Goal: Information Seeking & Learning: Learn about a topic

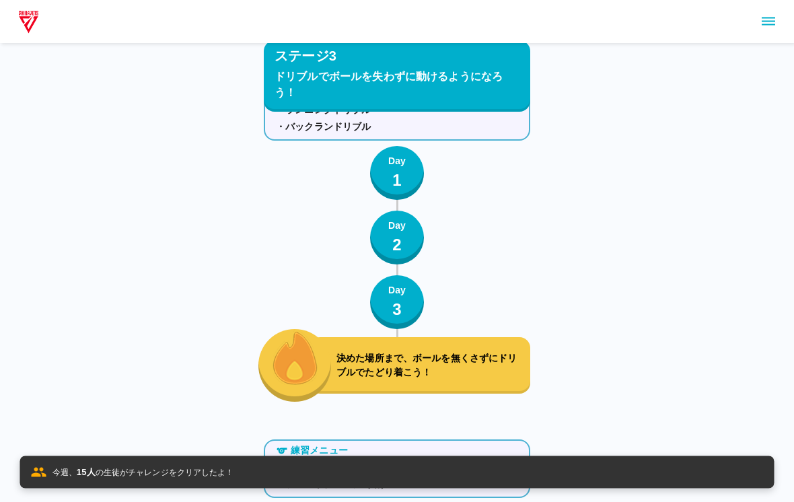
scroll to position [4454, 0]
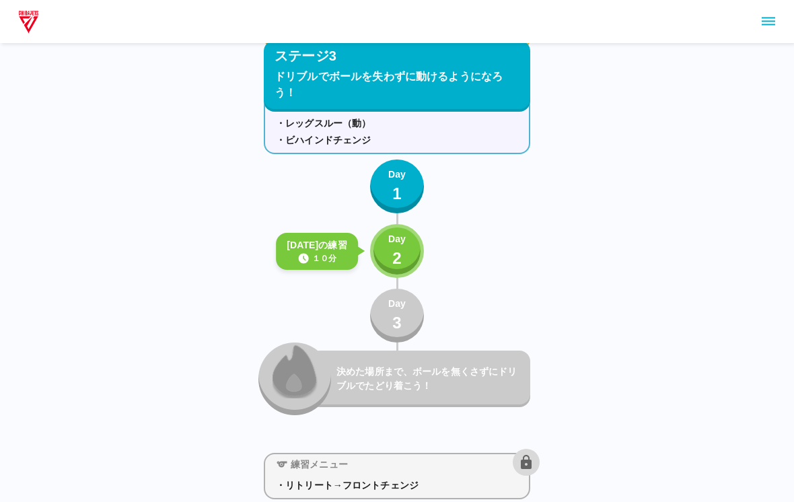
click at [736, 235] on div "ステージ1 ボールコントロールができるようになろう！ 練習メニュー ・ボールピンチ ・ボールタップ Day 1 Day 2 Day 3 左右で24秒ずつボール…" at bounding box center [397, 481] width 794 height 9870
click at [684, 259] on div "ステージ1 ボールコントロールができるようになろう！ 練習メニュー ・ボールピンチ ・ボールタップ Day 1 Day 2 Day 3 左右で24秒ずつボール…" at bounding box center [397, 481] width 794 height 9870
click at [392, 238] on p "Day" at bounding box center [396, 239] width 17 height 14
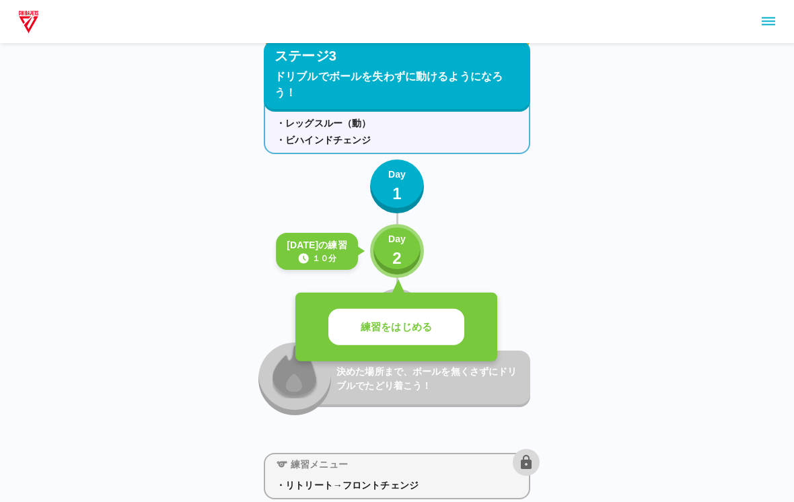
click at [783, 275] on div "ステージ1 ボールコントロールができるようになろう！ 練習メニュー ・ボールピンチ ・ボールタップ Day 1 Day 2 Day 3 左右で24秒ずつボール…" at bounding box center [397, 481] width 794 height 9870
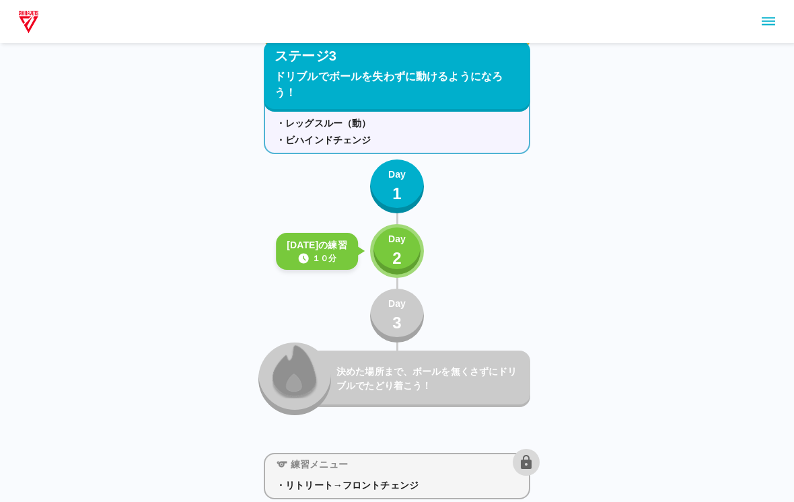
click at [400, 260] on p "2" at bounding box center [396, 258] width 9 height 24
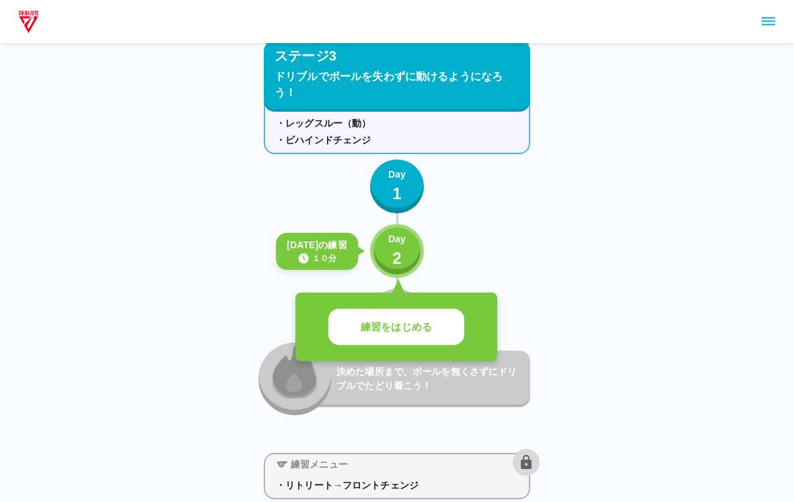
click at [400, 259] on p "2" at bounding box center [396, 258] width 9 height 24
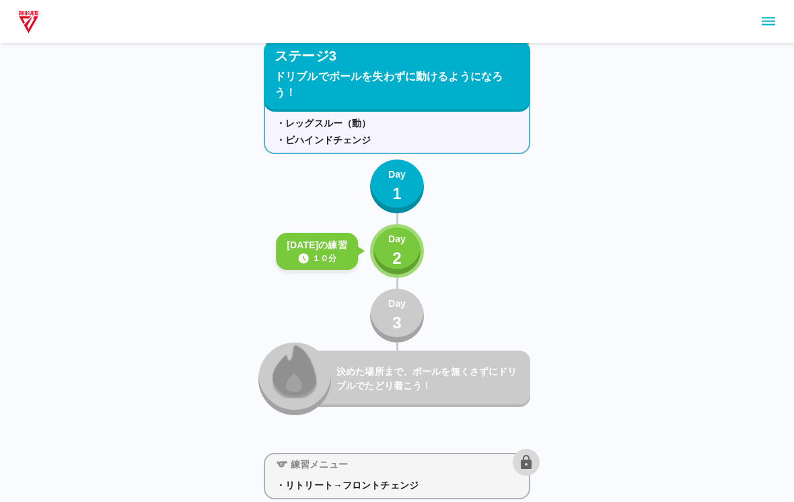
click at [390, 261] on div "Day 2" at bounding box center [396, 251] width 17 height 38
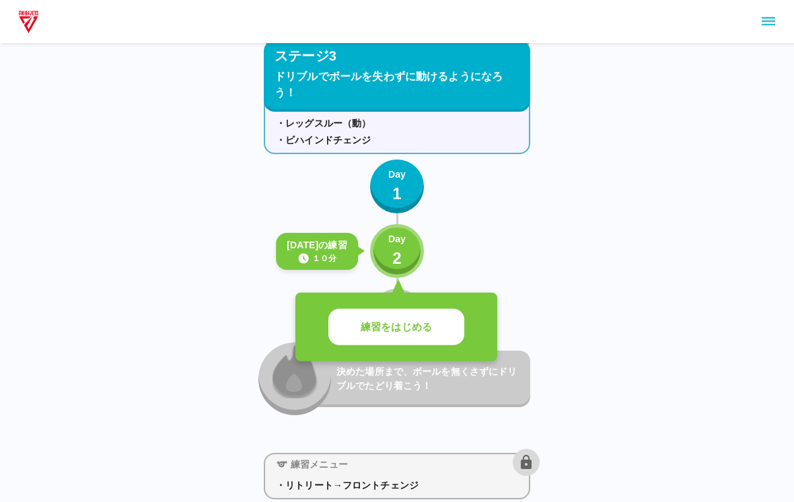
click at [383, 325] on p "練習をはじめる" at bounding box center [396, 327] width 71 height 15
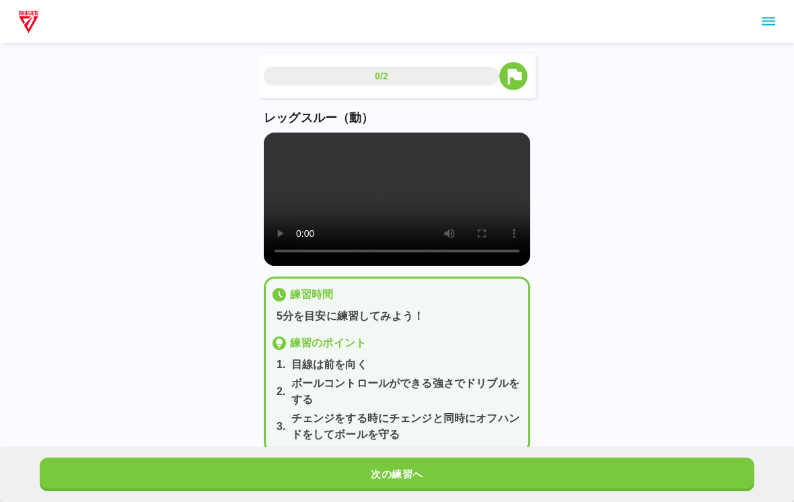
click at [394, 241] on video at bounding box center [397, 199] width 266 height 133
click at [402, 238] on video at bounding box center [397, 199] width 266 height 133
click at [267, 138] on video at bounding box center [397, 199] width 266 height 133
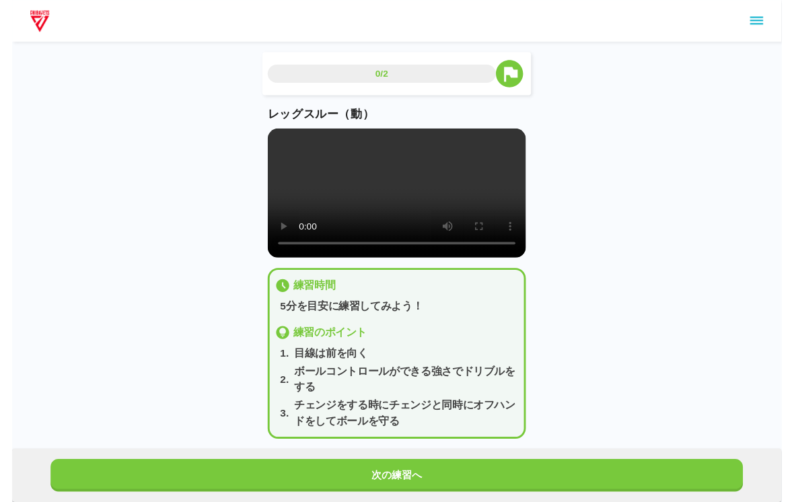
scroll to position [16, 0]
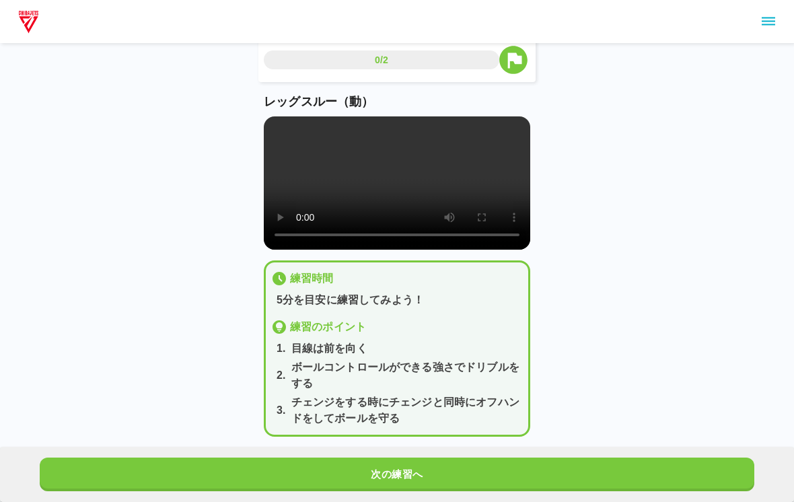
click at [515, 476] on button "次の練習へ" at bounding box center [397, 475] width 715 height 34
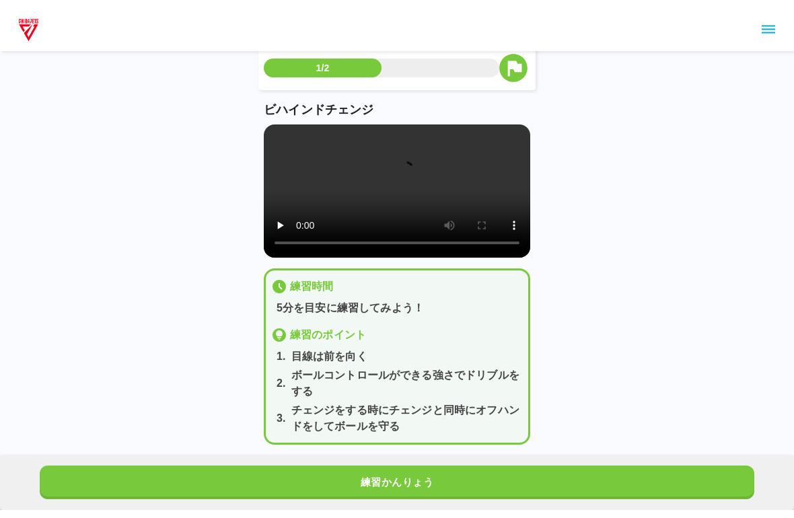
scroll to position [0, 0]
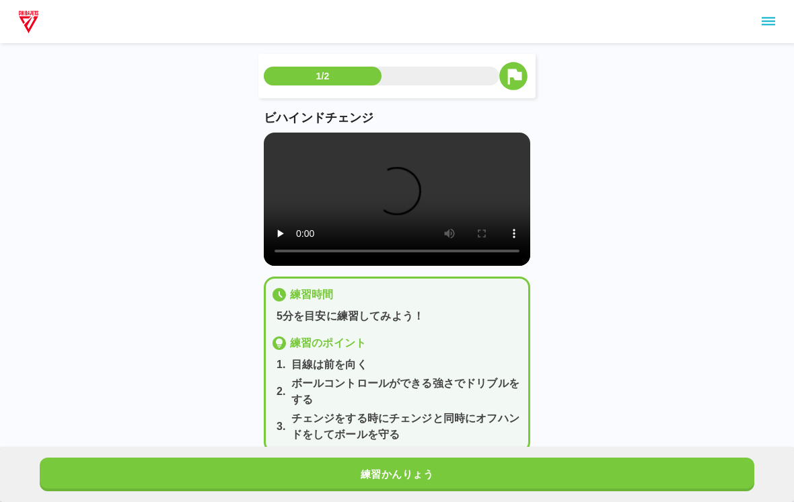
click at [276, 136] on video at bounding box center [397, 199] width 266 height 133
click at [411, 229] on video at bounding box center [397, 199] width 266 height 133
click at [267, 137] on video at bounding box center [397, 199] width 266 height 133
click at [266, 137] on video at bounding box center [397, 199] width 266 height 133
click at [287, 147] on video at bounding box center [397, 199] width 266 height 133
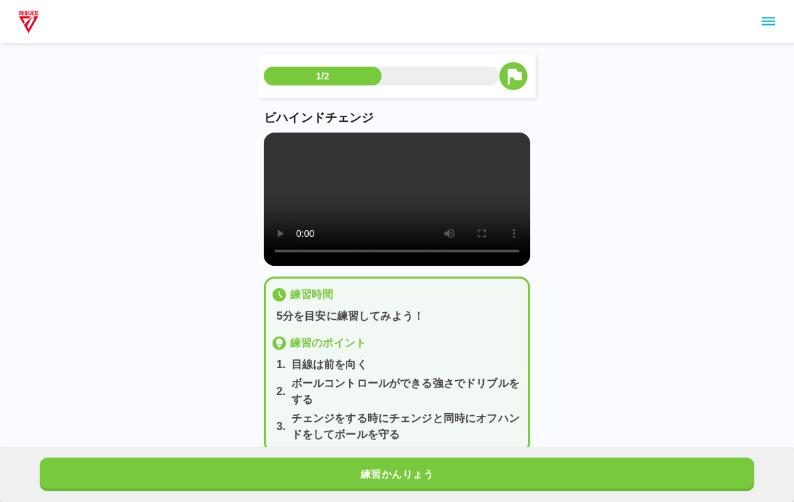
click at [287, 146] on video at bounding box center [397, 199] width 266 height 133
click at [330, 192] on video at bounding box center [397, 199] width 266 height 133
click at [275, 136] on video at bounding box center [397, 199] width 266 height 133
click at [275, 146] on video at bounding box center [397, 199] width 266 height 133
click at [283, 145] on video at bounding box center [397, 199] width 266 height 133
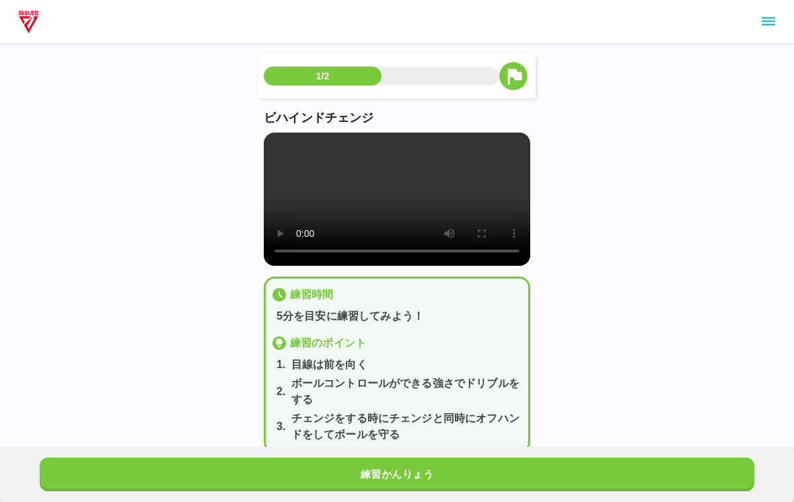
click at [280, 146] on video at bounding box center [397, 199] width 266 height 133
click at [279, 145] on video at bounding box center [397, 199] width 266 height 133
click at [289, 155] on video at bounding box center [397, 199] width 266 height 133
click at [279, 136] on video at bounding box center [397, 199] width 266 height 133
click at [279, 141] on video at bounding box center [397, 199] width 266 height 133
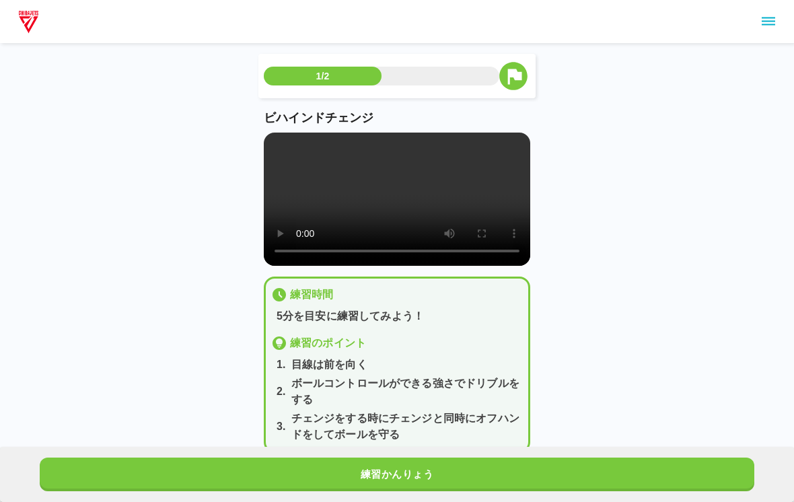
click at [381, 199] on video at bounding box center [397, 199] width 266 height 133
click at [385, 215] on video at bounding box center [397, 199] width 266 height 133
click at [283, 139] on video at bounding box center [397, 199] width 266 height 133
click at [275, 139] on video at bounding box center [397, 199] width 266 height 133
click at [270, 153] on video at bounding box center [397, 199] width 266 height 133
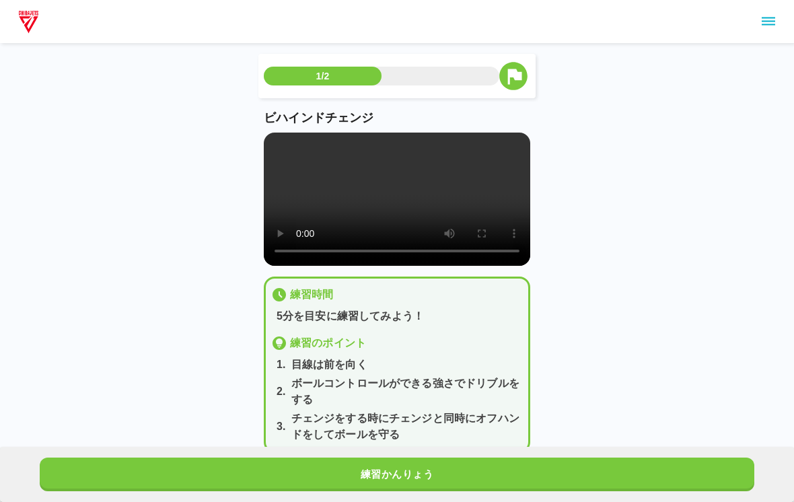
click at [269, 145] on video at bounding box center [397, 199] width 266 height 133
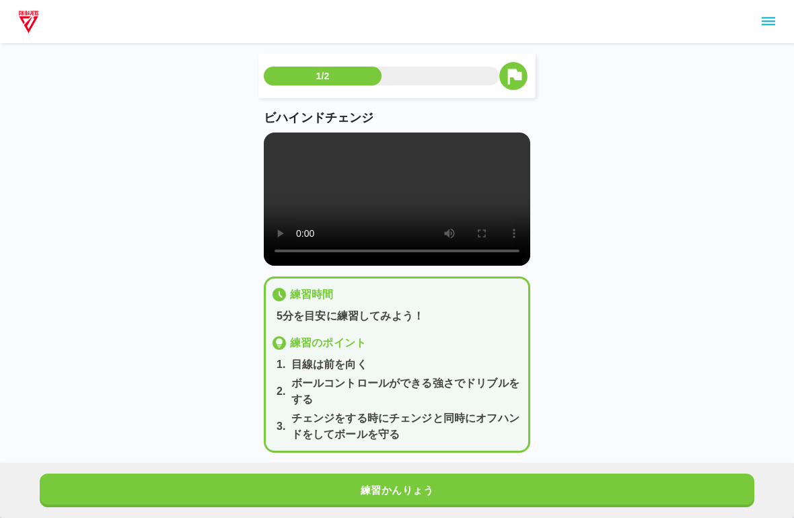
click at [267, 155] on video at bounding box center [397, 199] width 266 height 133
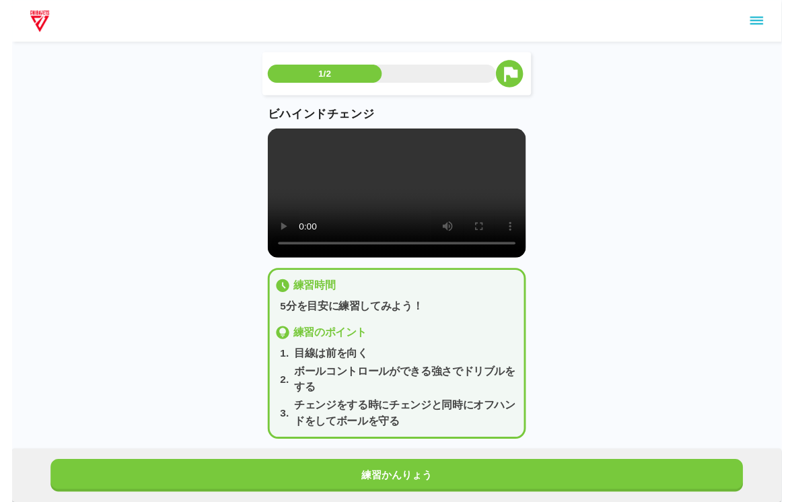
scroll to position [16, 0]
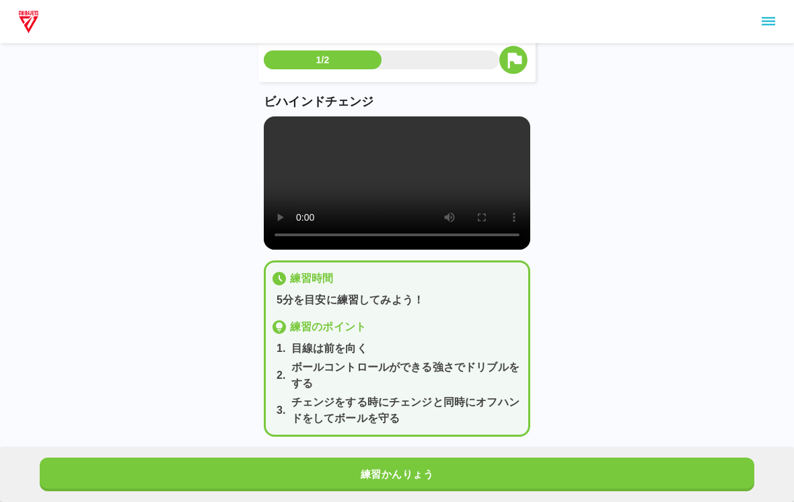
click at [612, 447] on div "練習かんりょう" at bounding box center [397, 474] width 794 height 55
click at [676, 461] on button "練習かんりょう" at bounding box center [397, 475] width 715 height 34
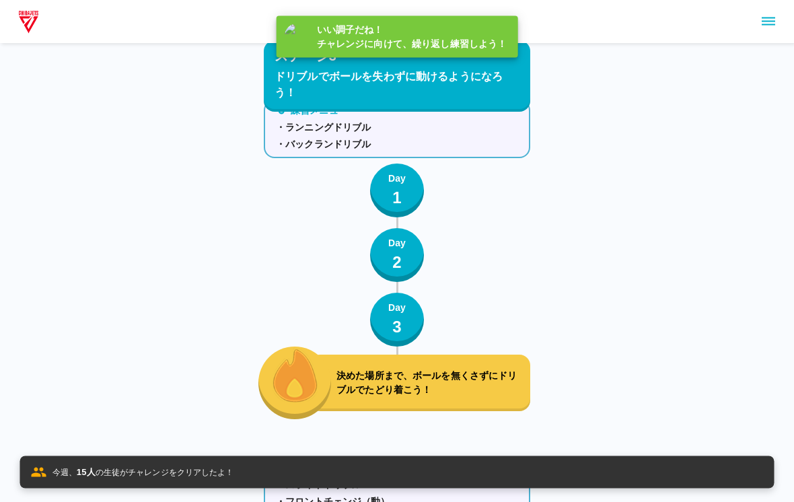
scroll to position [4454, 0]
